Goal: Find specific page/section: Find specific page/section

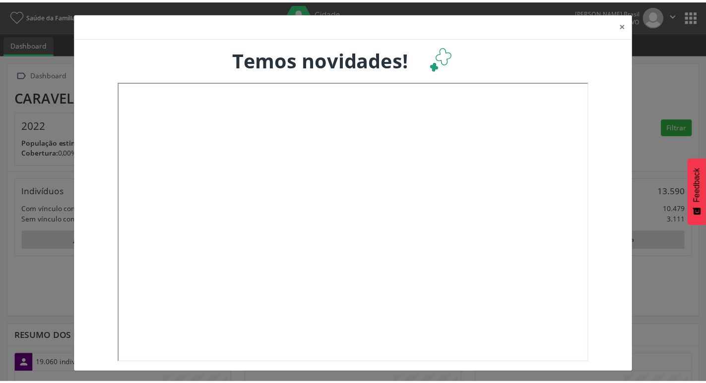
scroll to position [165, 233]
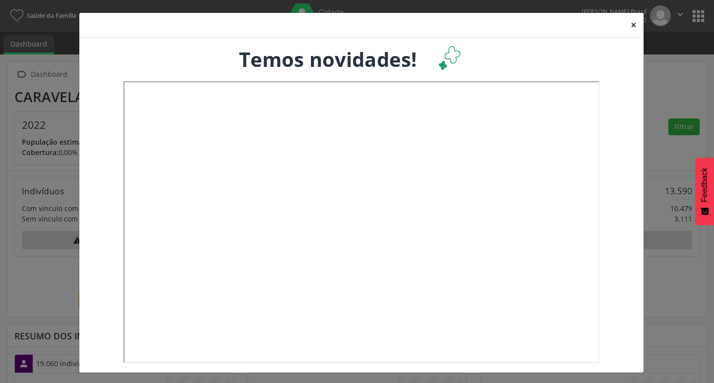
click at [624, 23] on button "×" at bounding box center [634, 25] width 20 height 24
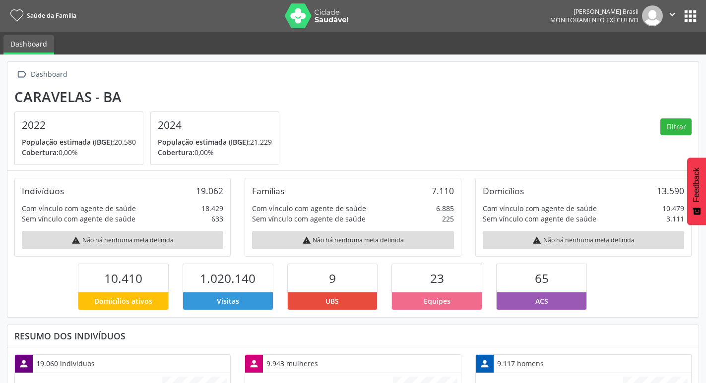
scroll to position [495625, 495559]
click at [678, 129] on button "Filtrar" at bounding box center [675, 126] width 31 height 17
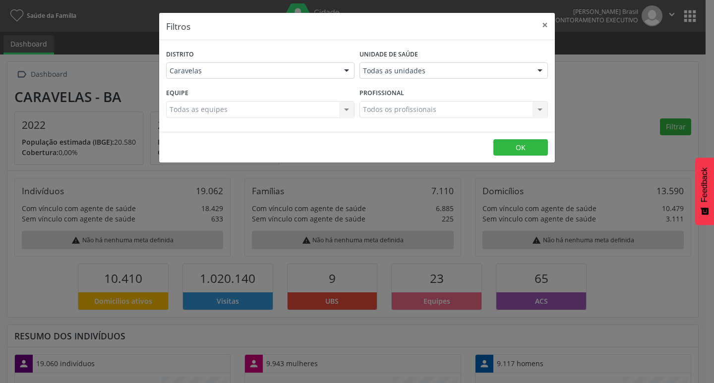
click at [348, 111] on div "Todas as equipes Todas as equipes Nenhum resultado encontrado para: " " Não há …" at bounding box center [260, 109] width 188 height 17
click at [541, 71] on div at bounding box center [539, 71] width 15 height 17
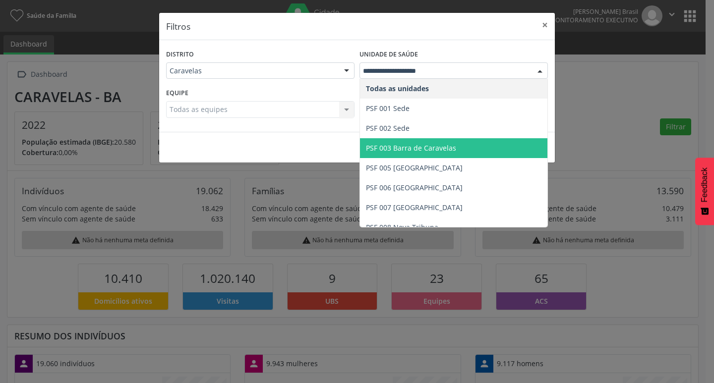
click at [420, 145] on span "PSF 003 Barra de Caravelas" at bounding box center [411, 147] width 90 height 9
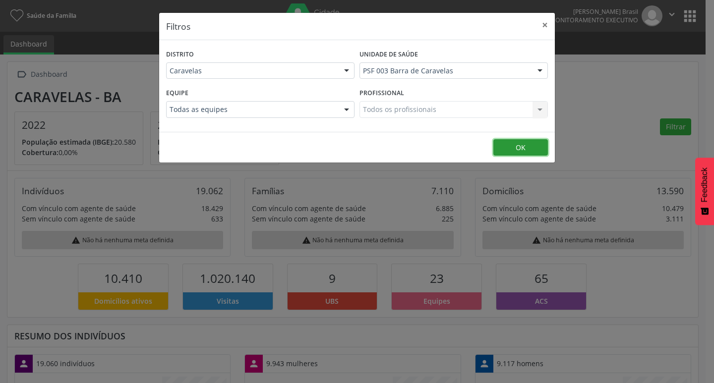
click at [514, 148] on button "OK" at bounding box center [520, 147] width 55 height 17
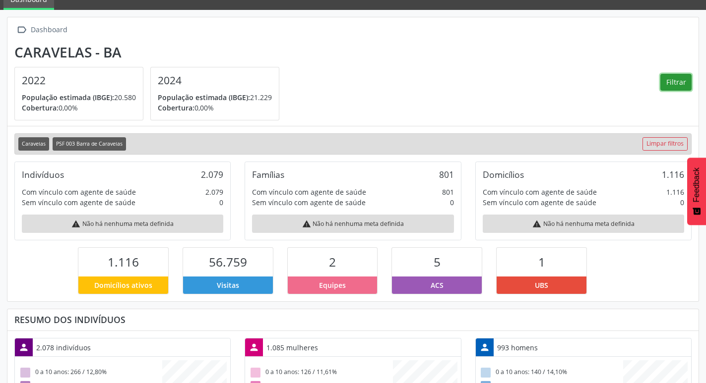
scroll to position [0, 0]
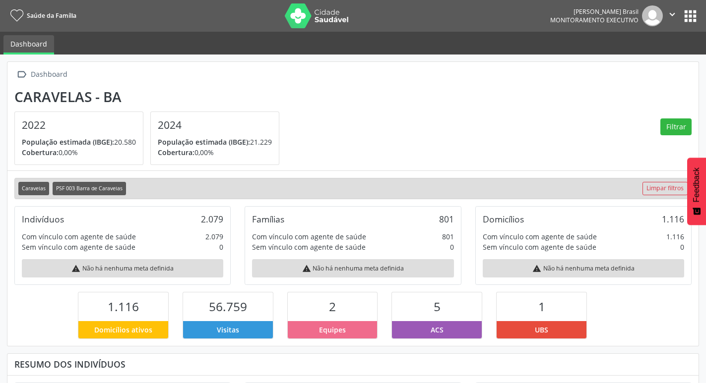
click at [694, 16] on button "apps" at bounding box center [689, 15] width 17 height 17
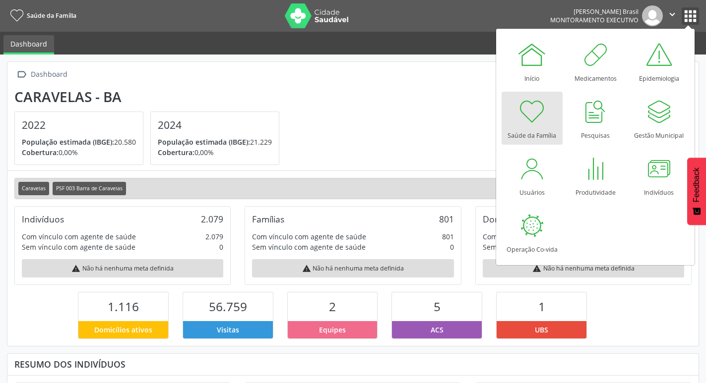
click at [672, 12] on icon "" at bounding box center [671, 14] width 11 height 11
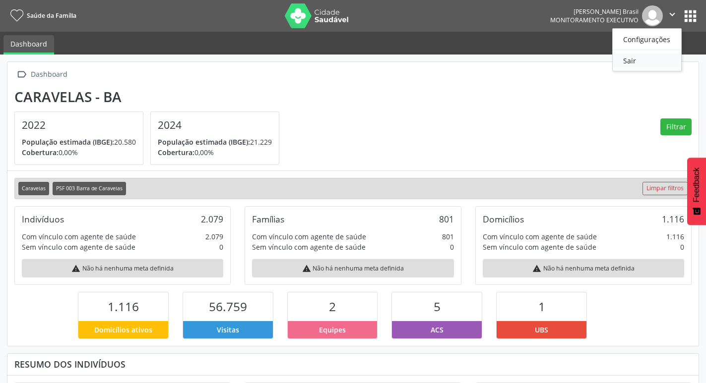
click at [650, 63] on link "Sair" at bounding box center [646, 61] width 68 height 14
